Goal: Find specific page/section: Find specific page/section

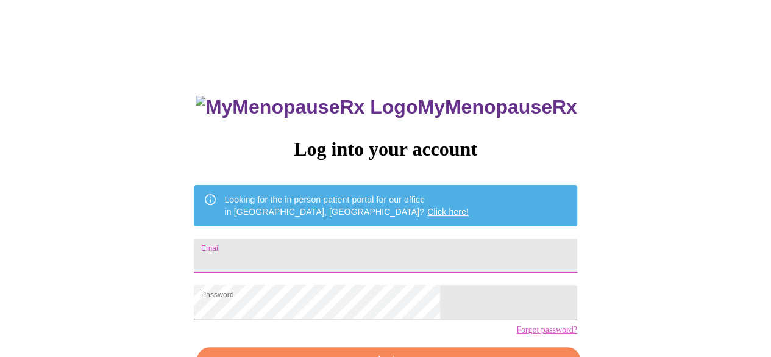
click at [312, 253] on input "Email" at bounding box center [385, 255] width 383 height 34
type input "[EMAIL_ADDRESS][DOMAIN_NAME]"
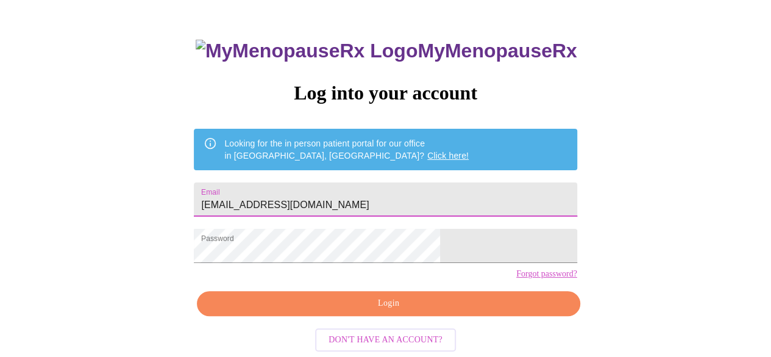
scroll to position [77, 0]
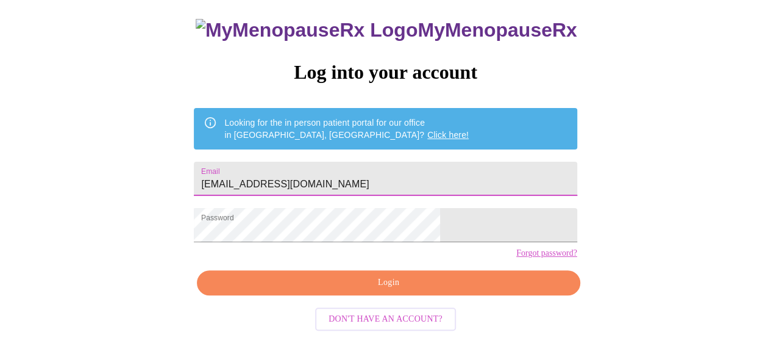
click at [459, 290] on span "Login" at bounding box center [388, 282] width 355 height 15
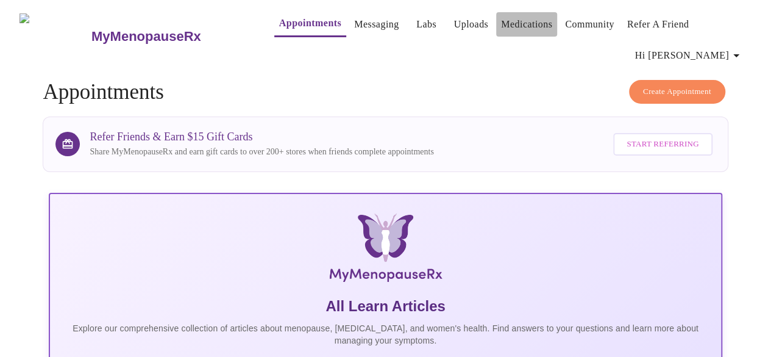
click at [501, 17] on link "Medications" at bounding box center [526, 24] width 51 height 17
